Goal: Browse casually

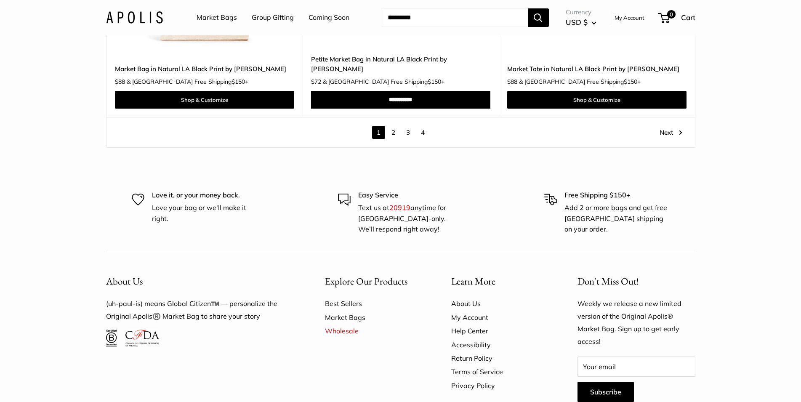
scroll to position [4962, 0]
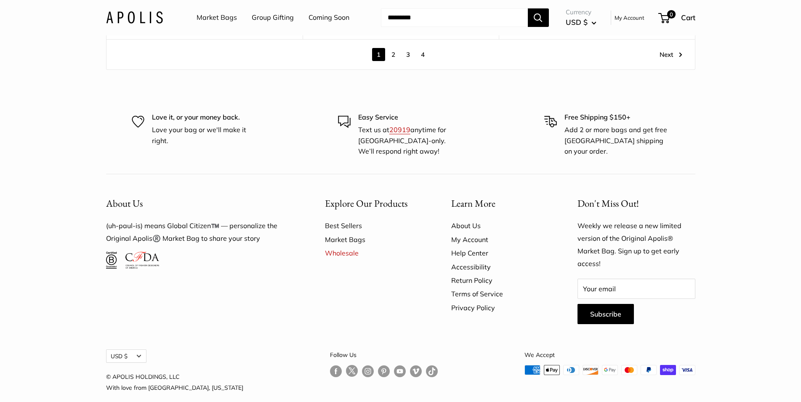
click at [223, 16] on link "Market Bags" at bounding box center [216, 17] width 40 height 13
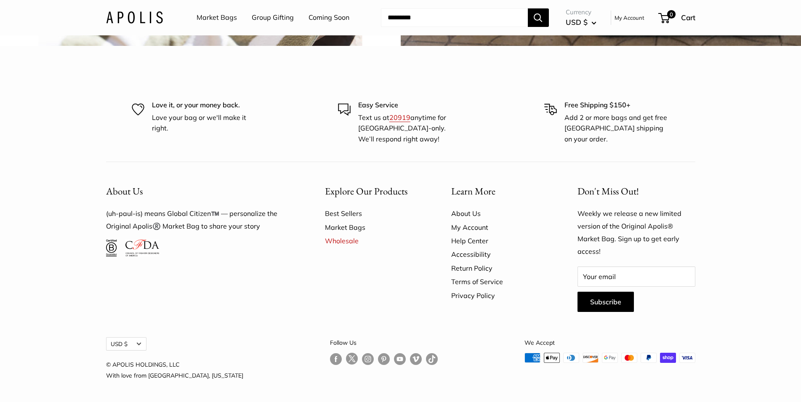
scroll to position [2593, 0]
click at [362, 358] on link "Follow us on Instagram" at bounding box center [368, 359] width 12 height 12
click at [330, 361] on link "Follow us on Facebook" at bounding box center [336, 359] width 12 height 12
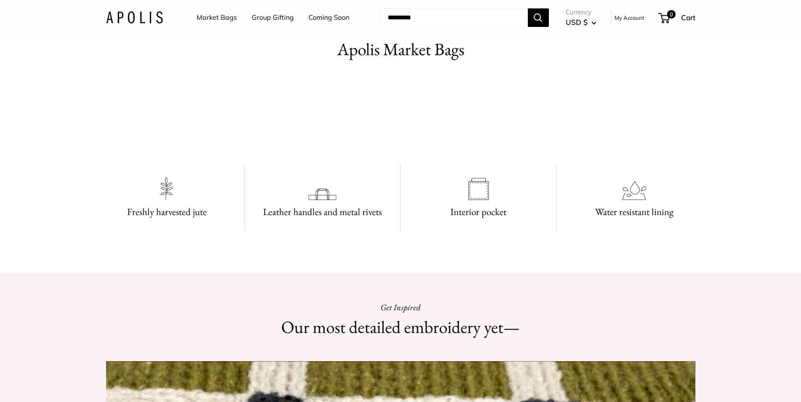
scroll to position [0, 0]
